Goal: Ask a question: Seek information or help from site administrators or community

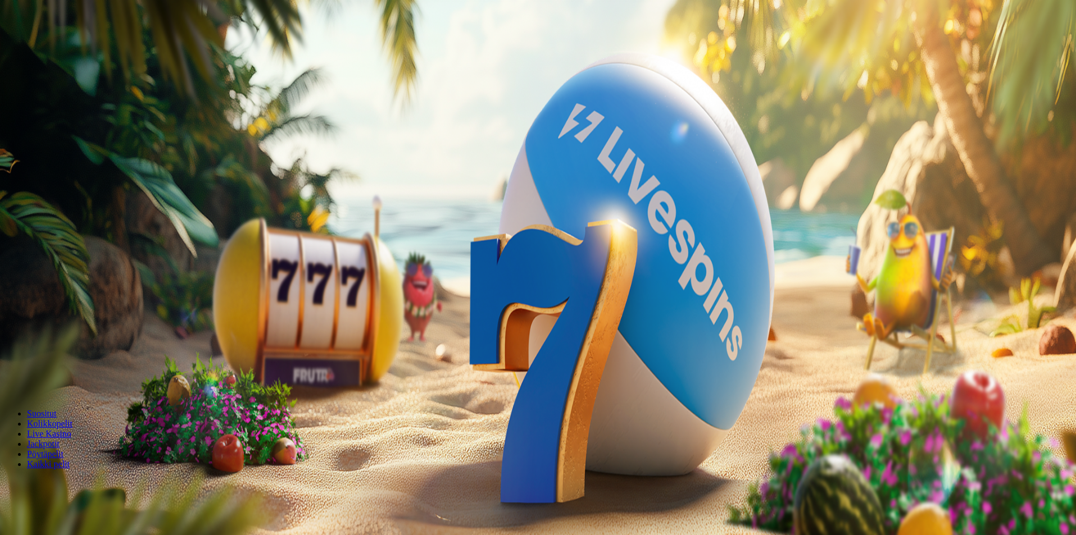
click at [62, 187] on button "Palkkiot" at bounding box center [44, 181] width 35 height 12
click at [29, 103] on span "chat icon" at bounding box center [29, 103] width 0 height 0
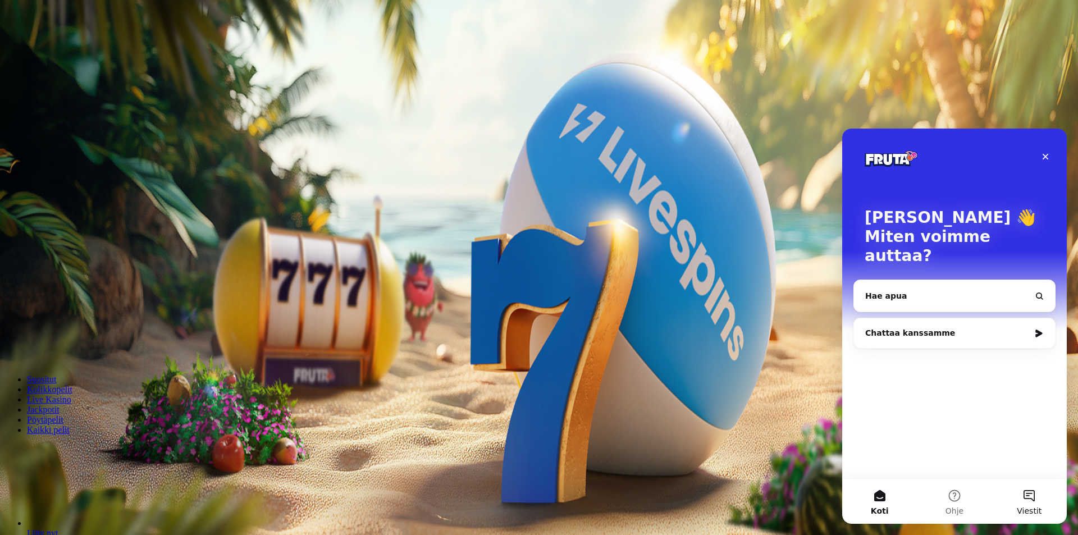
click at [1026, 499] on button "Viestit" at bounding box center [1029, 501] width 75 height 45
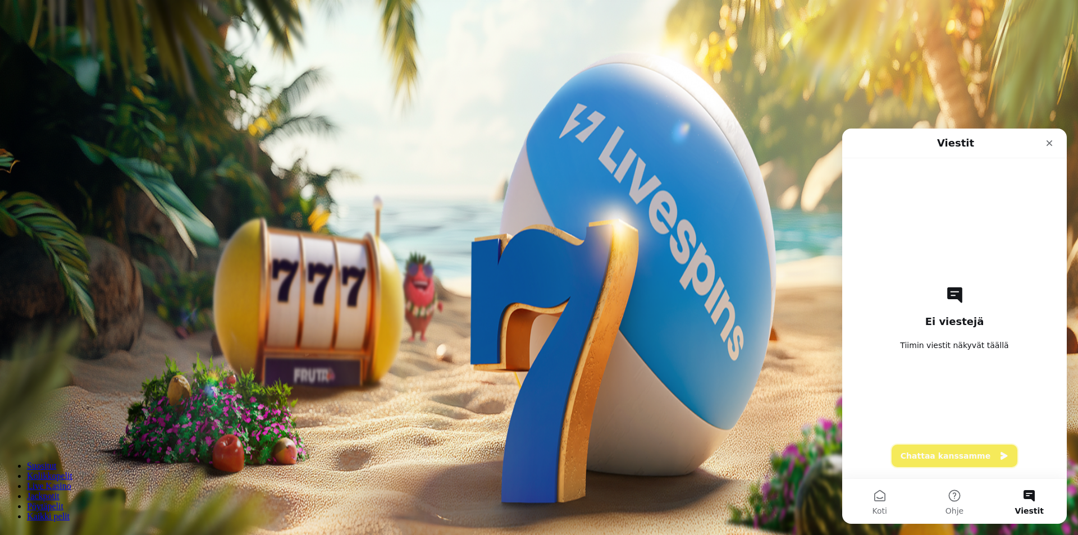
click at [954, 452] on button "Chattaa kanssamme" at bounding box center [955, 456] width 126 height 22
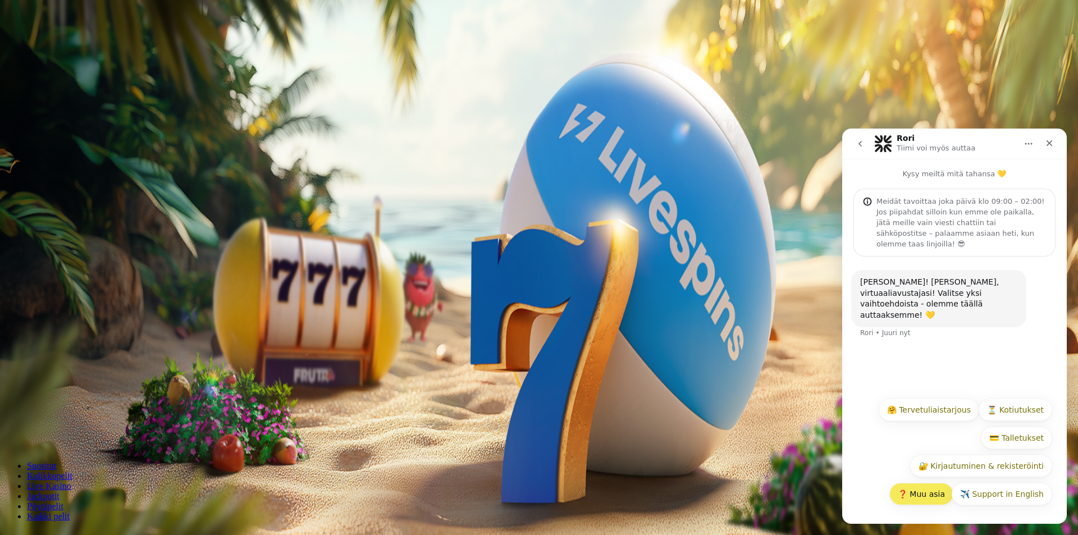
click at [936, 498] on button "❓ Muu asia" at bounding box center [922, 494] width 64 height 22
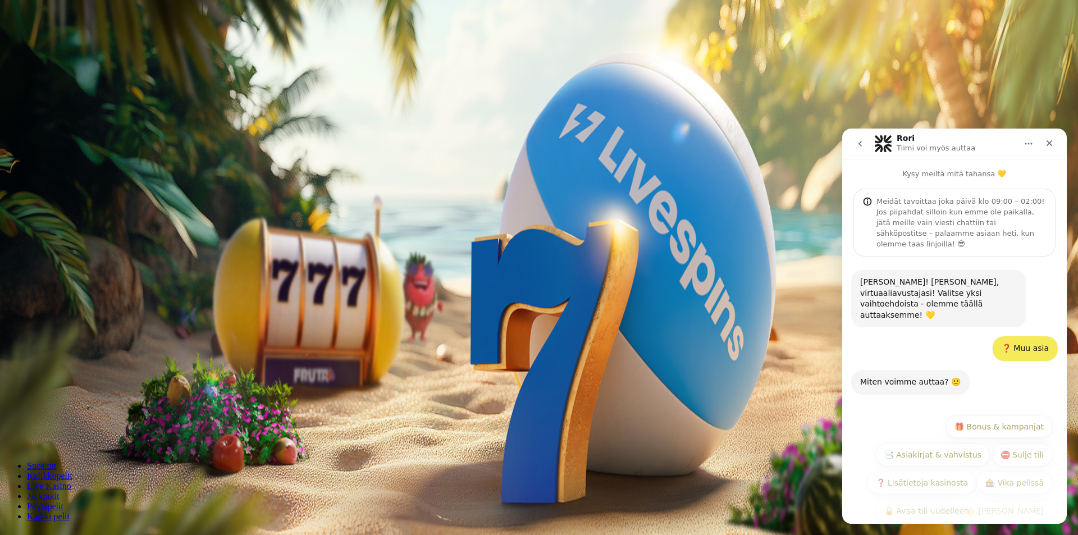
scroll to position [23, 0]
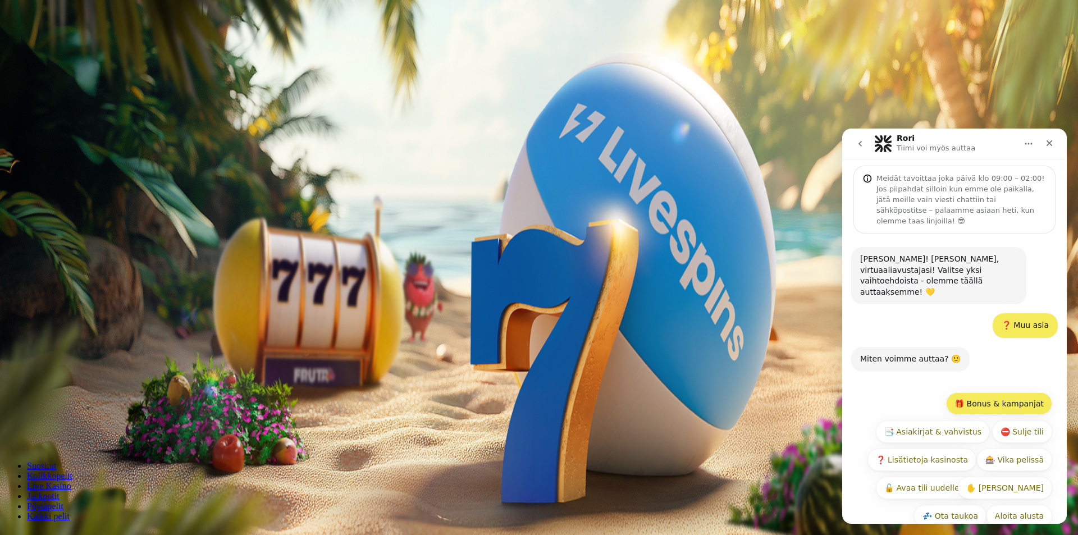
click at [1018, 393] on button "🎁 Bonus & kampanjat" at bounding box center [999, 404] width 106 height 22
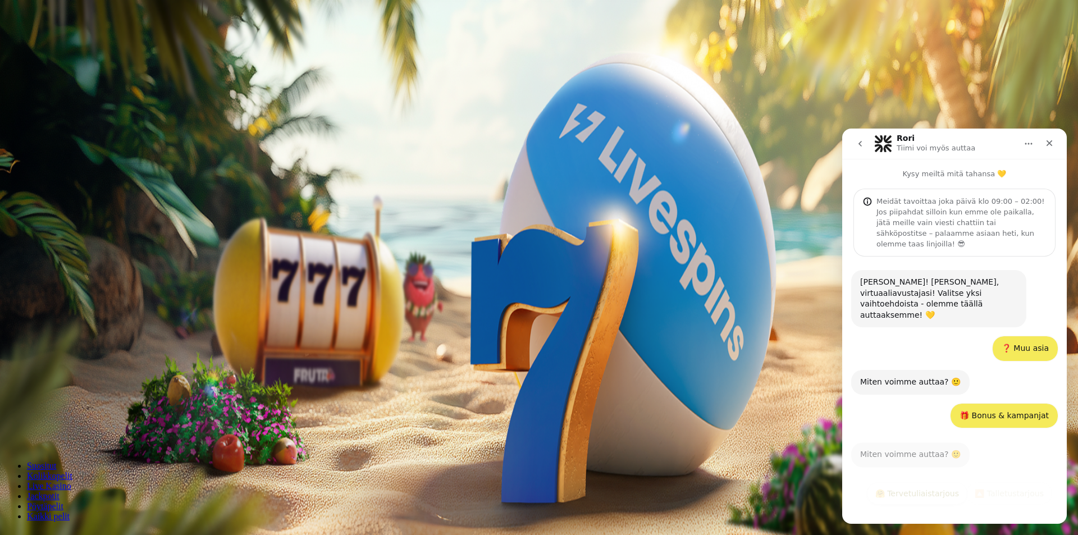
scroll to position [6, 0]
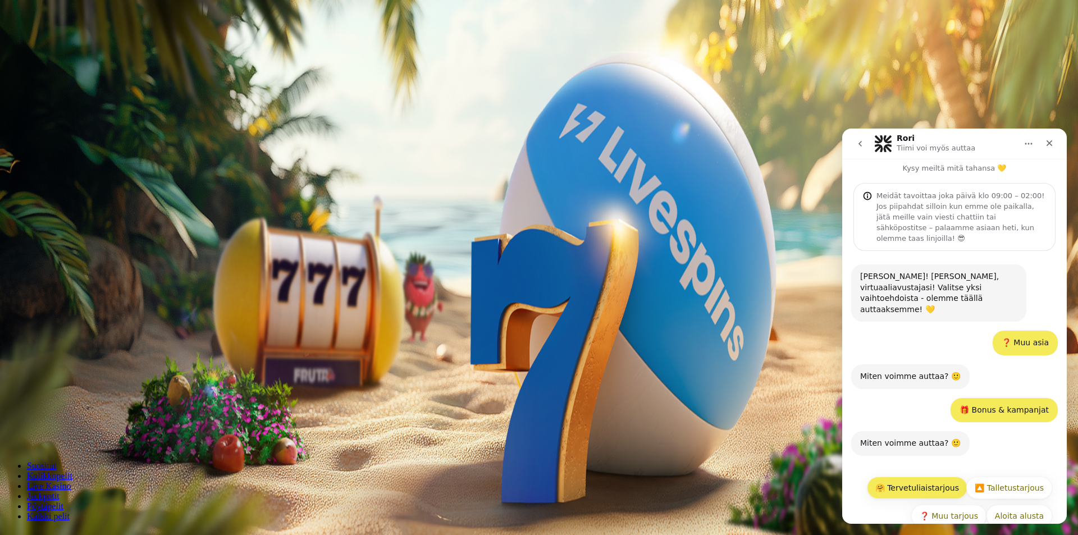
click at [912, 477] on button "🤗 Tervetuliaistarjous" at bounding box center [917, 488] width 101 height 22
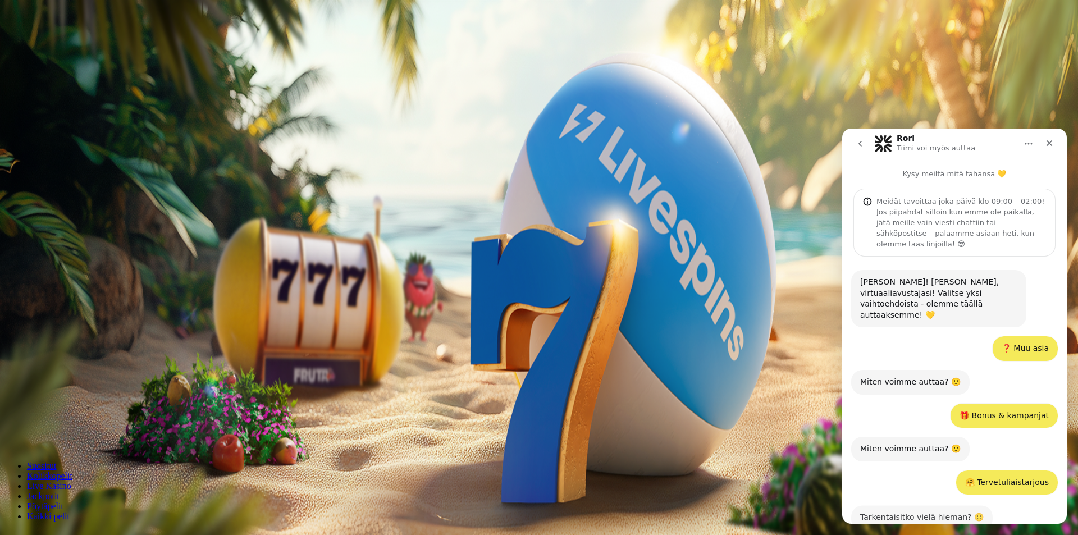
scroll to position [101, 0]
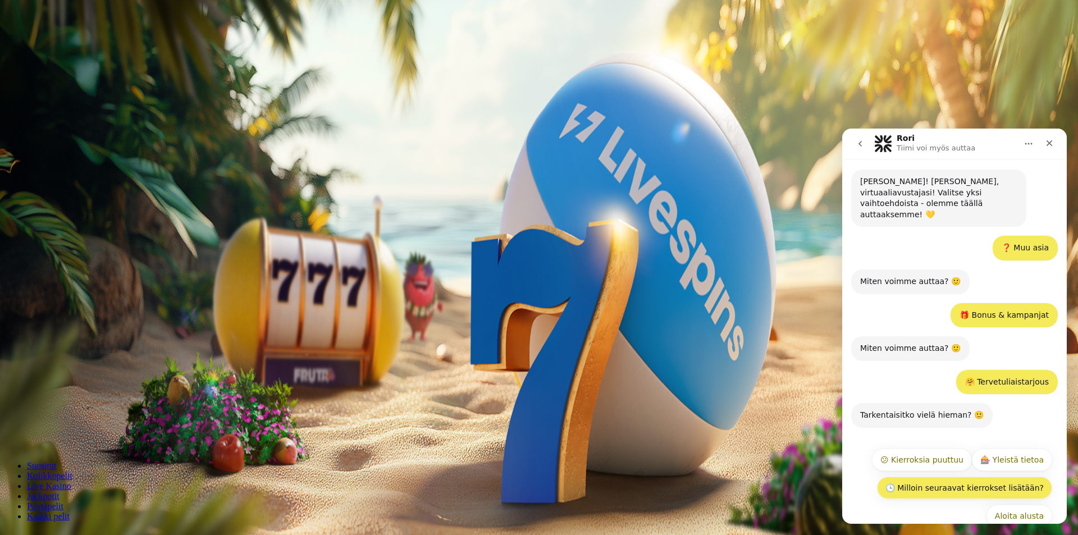
click at [998, 477] on button "🕒 Milloin seuraavat kierrokset lisätään?" at bounding box center [964, 488] width 175 height 22
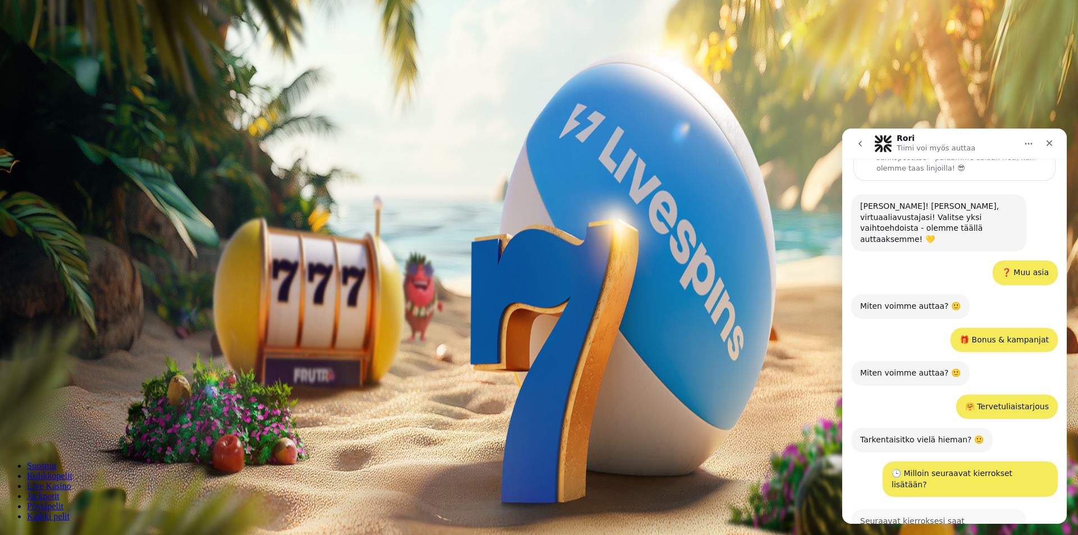
scroll to position [267, 0]
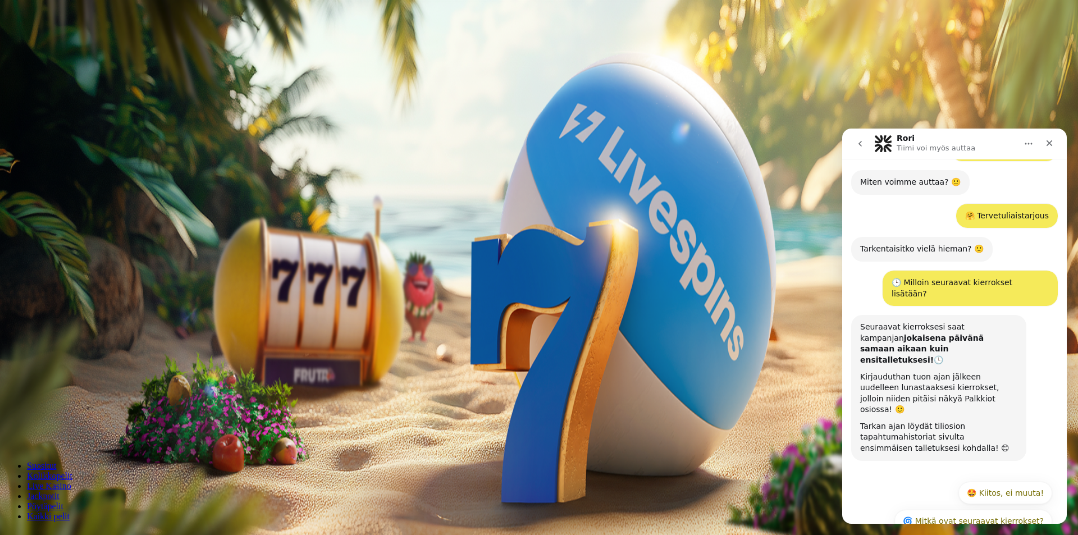
click at [64, 45] on span "Kirjaudu" at bounding box center [78, 41] width 28 height 8
